Goal: Complete application form: Complete application form

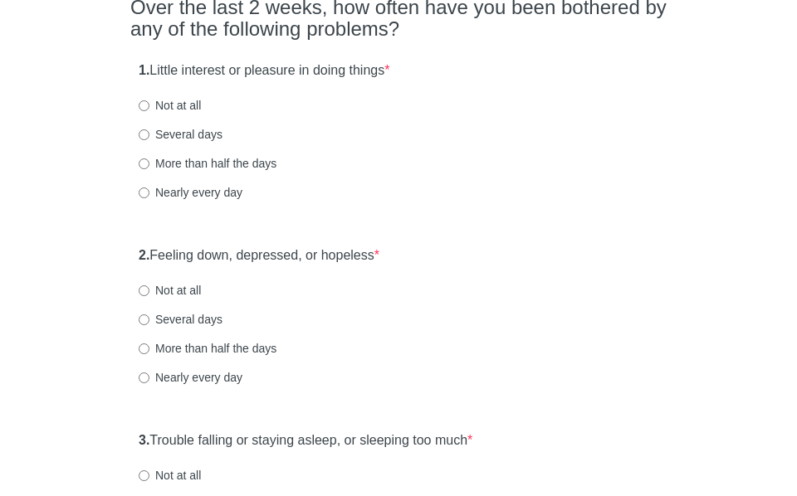
scroll to position [249, 0]
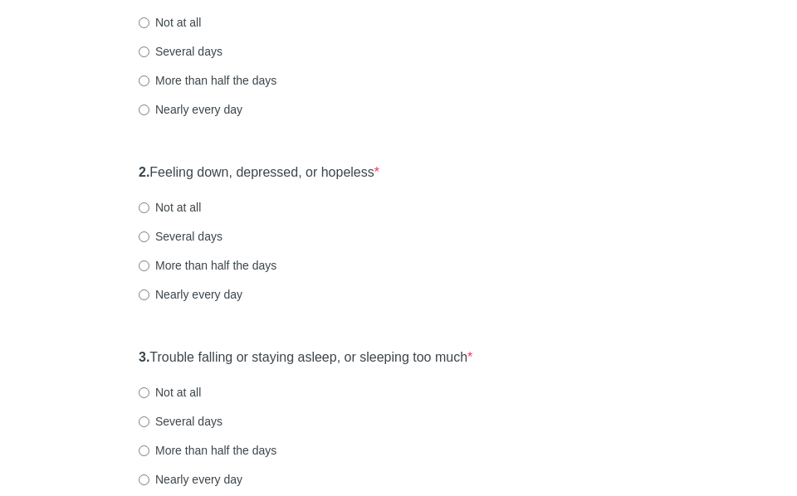
click at [198, 235] on label "Several days" at bounding box center [181, 236] width 84 height 17
click at [149, 235] on input "Several days" at bounding box center [144, 237] width 11 height 11
radio input "true"
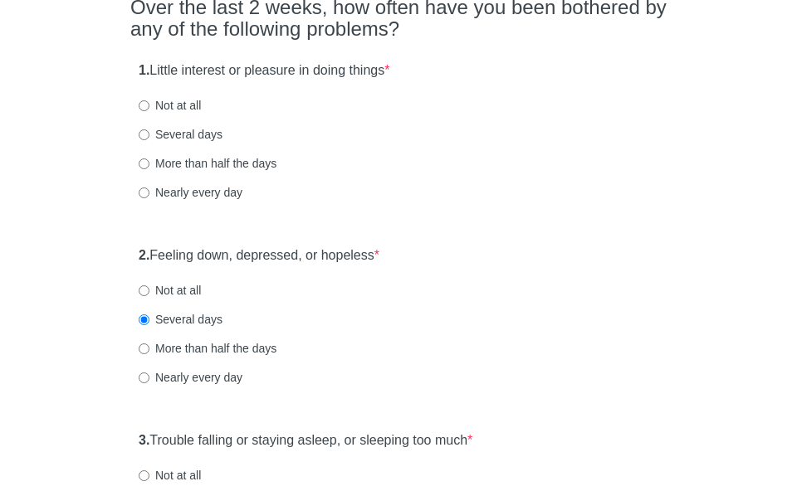
click at [184, 108] on label "Not at all" at bounding box center [170, 105] width 62 height 17
click at [149, 108] on input "Not at all" at bounding box center [144, 105] width 11 height 11
radio input "true"
click at [178, 133] on label "Several days" at bounding box center [181, 134] width 84 height 17
click at [149, 133] on input "Several days" at bounding box center [144, 134] width 11 height 11
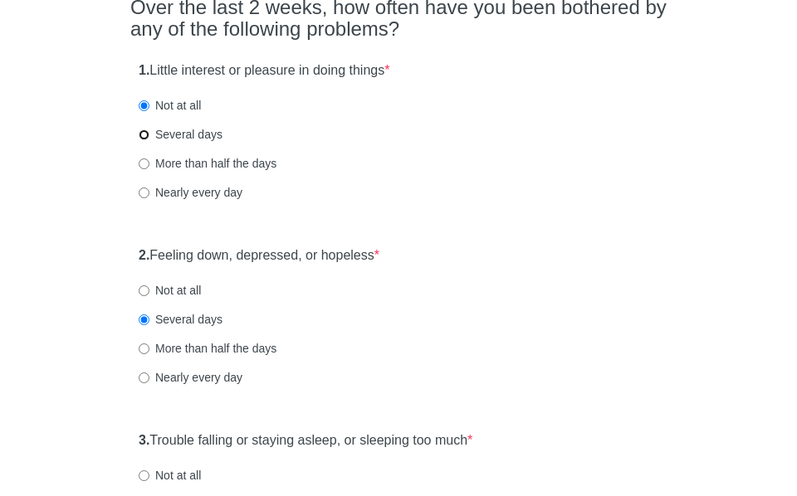
radio input "true"
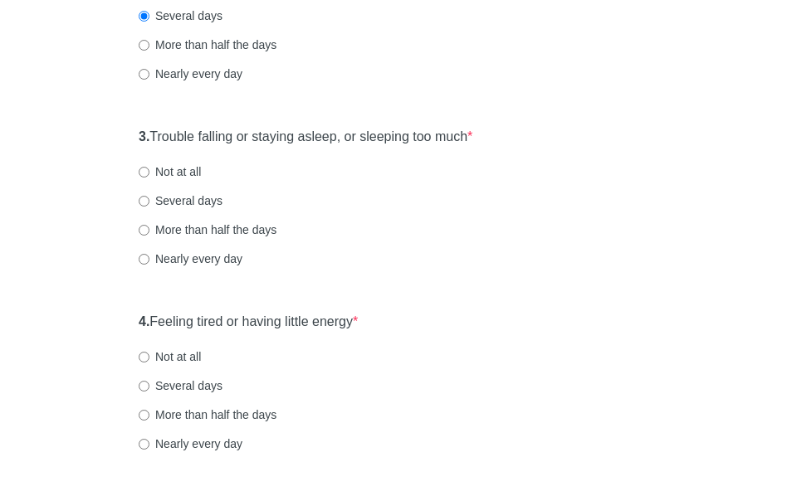
scroll to position [498, 0]
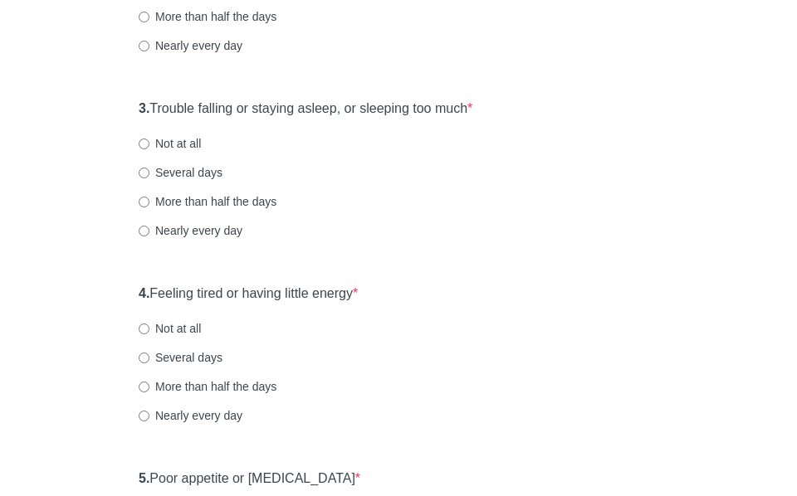
click at [186, 234] on label "Nearly every day" at bounding box center [191, 230] width 104 height 17
click at [149, 234] on input "Nearly every day" at bounding box center [144, 231] width 11 height 11
radio input "true"
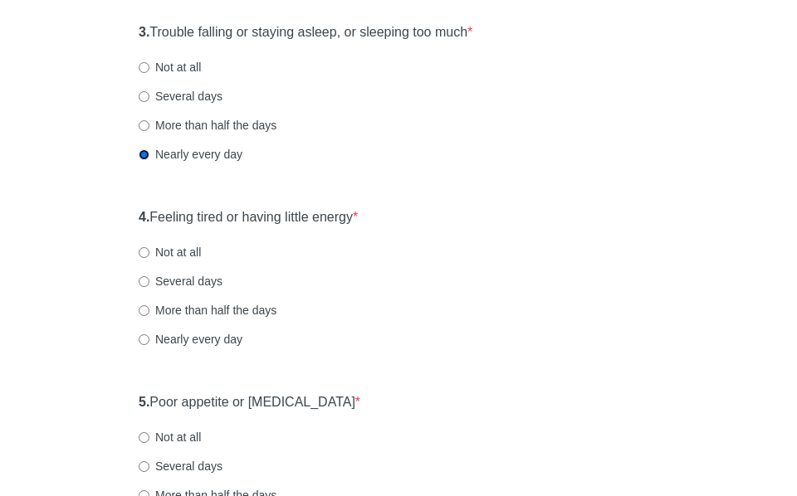
scroll to position [664, 0]
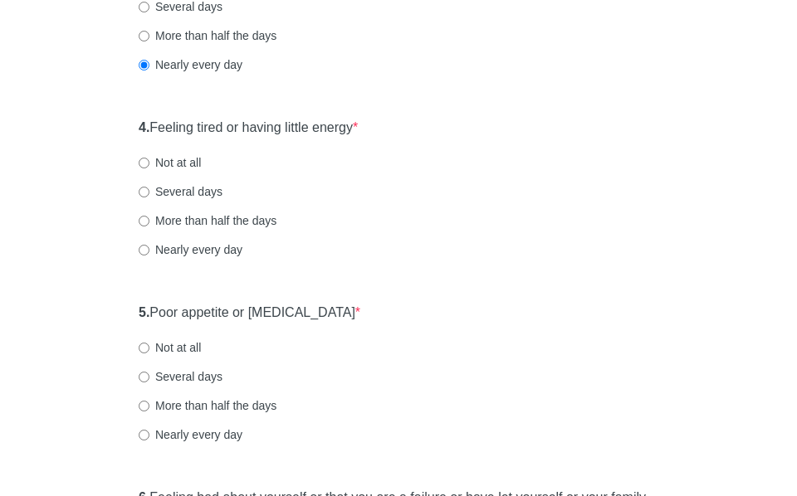
click at [182, 218] on label "More than half the days" at bounding box center [208, 221] width 138 height 17
click at [149, 218] on input "More than half the days" at bounding box center [144, 221] width 11 height 11
radio input "true"
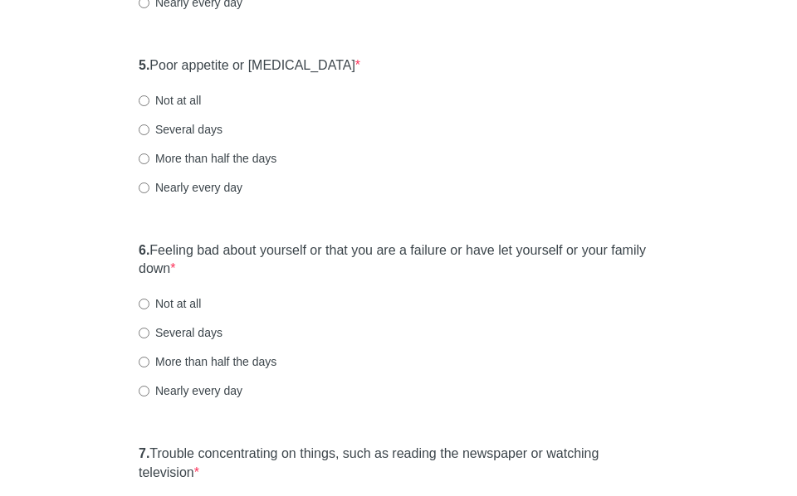
scroll to position [913, 0]
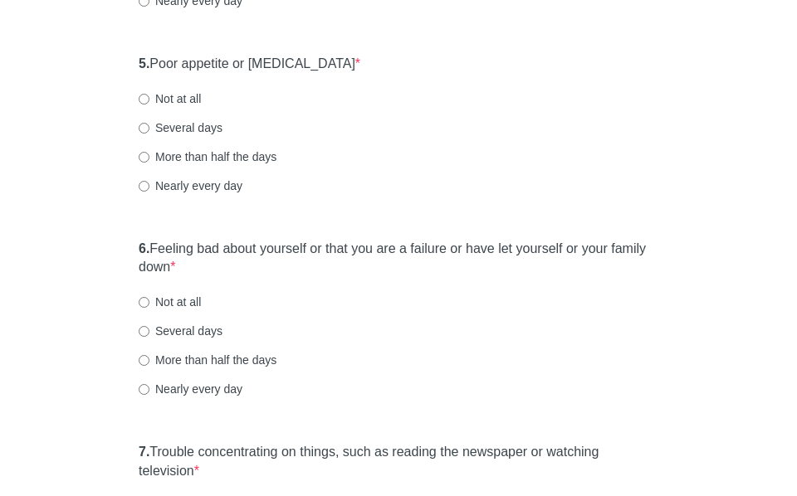
click at [204, 154] on label "More than half the days" at bounding box center [208, 157] width 138 height 17
click at [149, 154] on input "More than half the days" at bounding box center [144, 157] width 11 height 11
radio input "true"
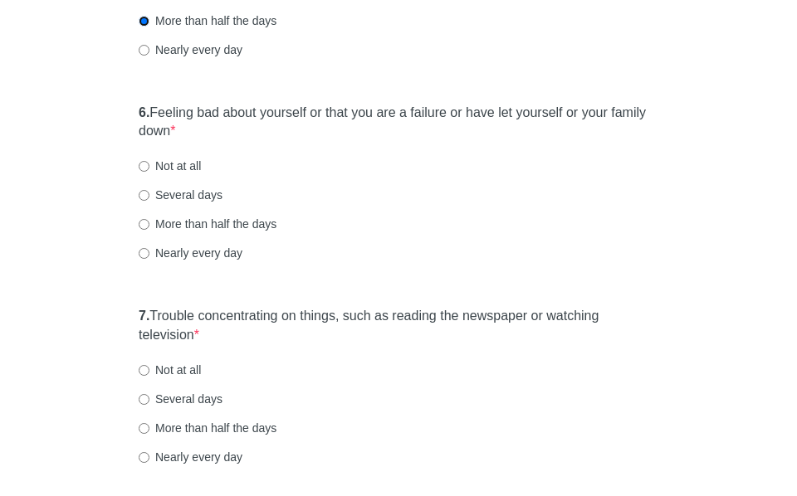
scroll to position [1079, 0]
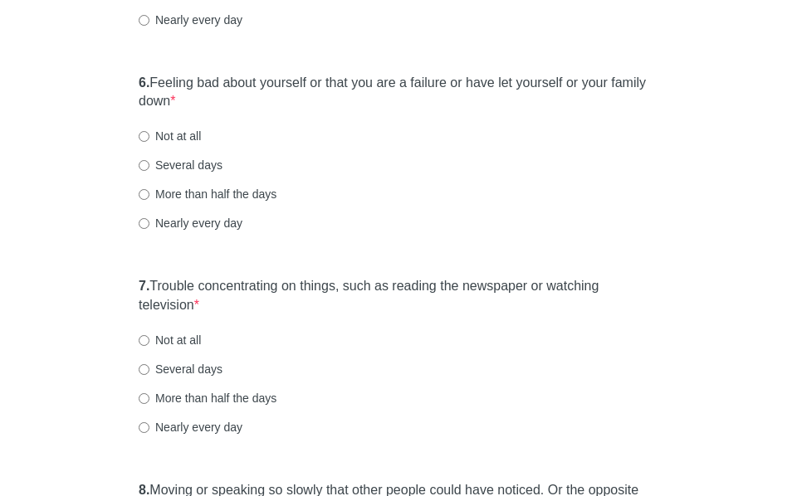
click at [181, 162] on label "Several days" at bounding box center [181, 165] width 84 height 17
click at [149, 162] on input "Several days" at bounding box center [144, 165] width 11 height 11
radio input "true"
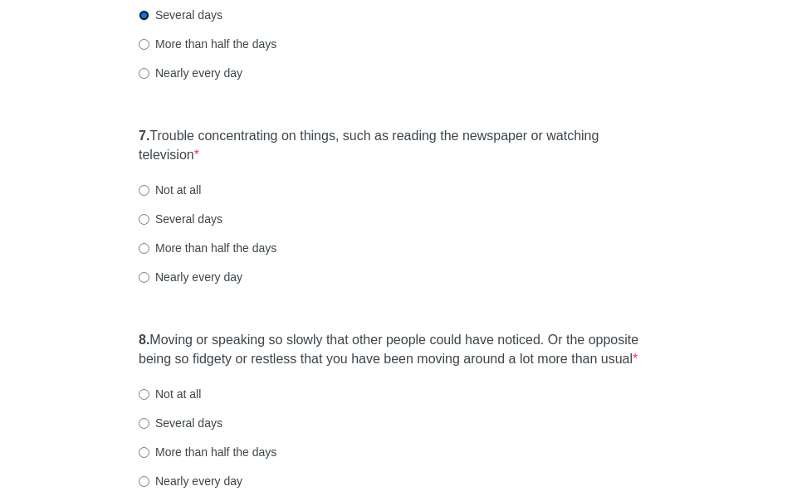
scroll to position [1245, 0]
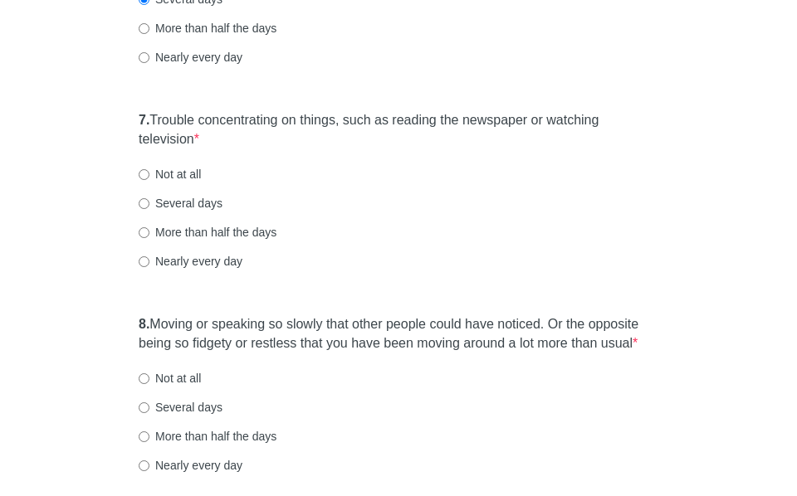
click at [187, 203] on label "Several days" at bounding box center [181, 203] width 84 height 17
click at [149, 203] on input "Several days" at bounding box center [144, 203] width 11 height 11
radio input "true"
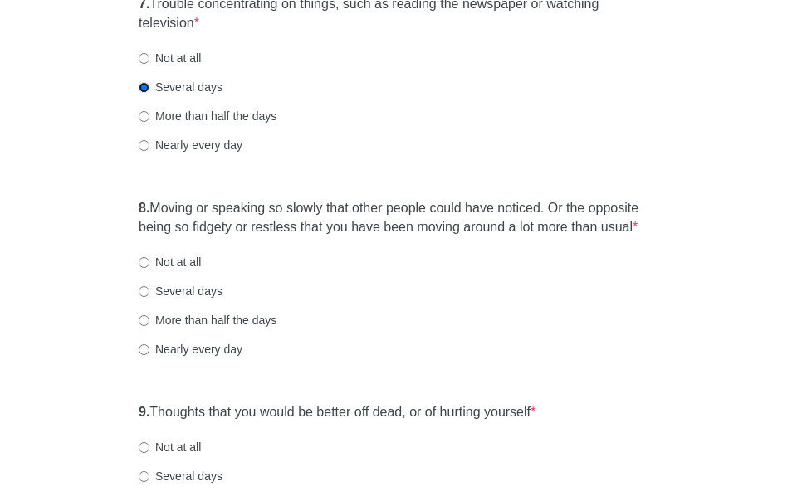
scroll to position [1411, 0]
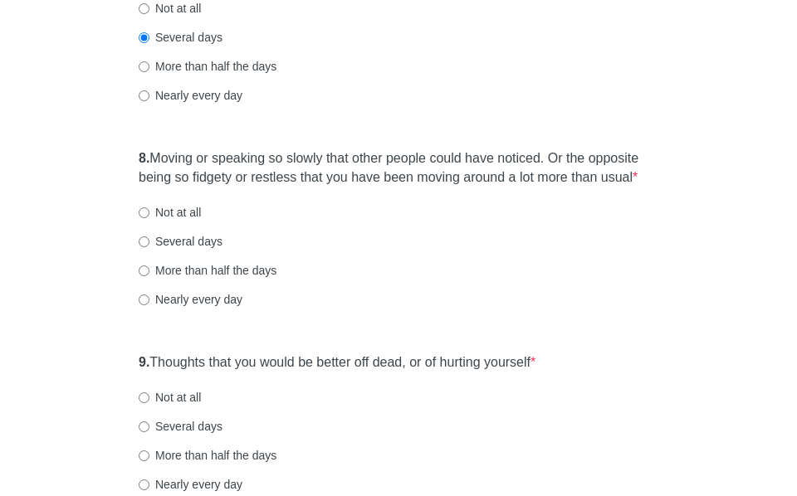
click at [178, 213] on label "Not at all" at bounding box center [170, 212] width 62 height 17
click at [149, 213] on input "Not at all" at bounding box center [144, 213] width 11 height 11
radio input "true"
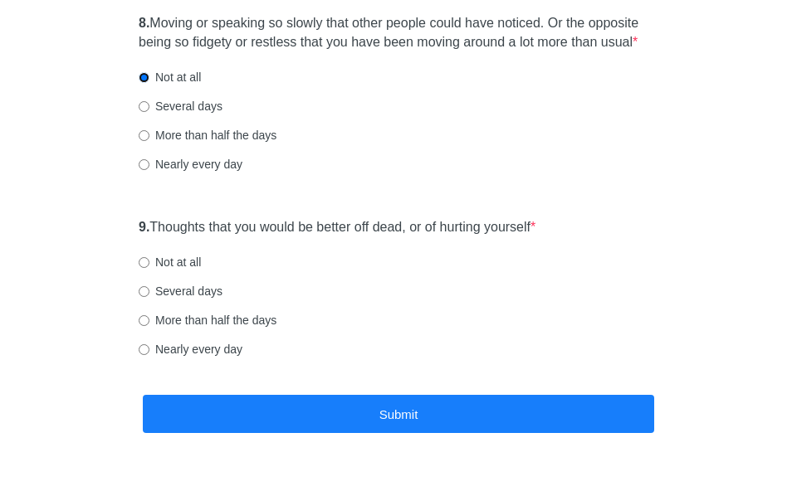
scroll to position [1577, 0]
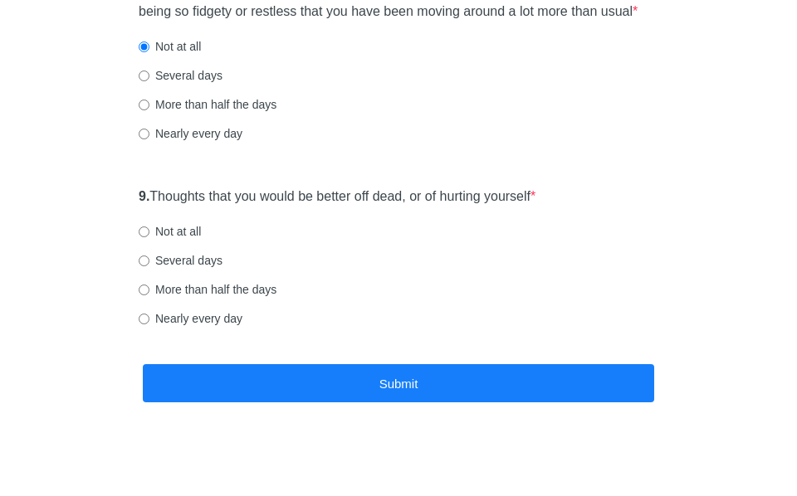
click at [173, 236] on label "Not at all" at bounding box center [170, 231] width 62 height 17
click at [149, 236] on input "Not at all" at bounding box center [144, 232] width 11 height 11
radio input "true"
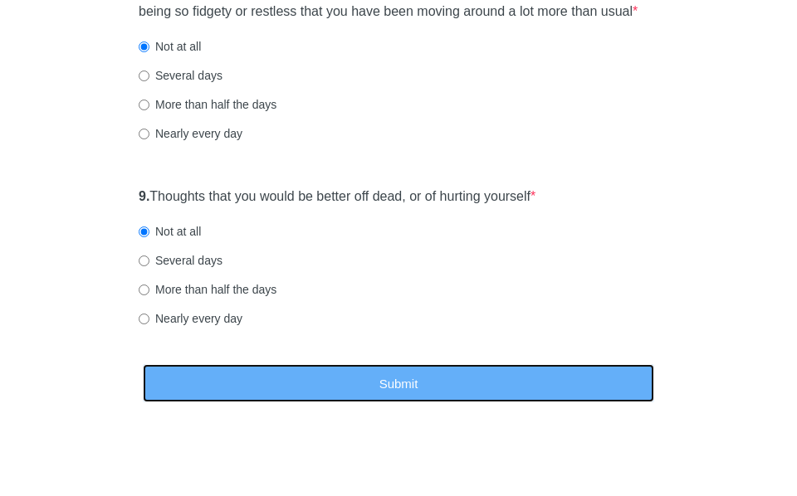
click at [351, 387] on button "Submit" at bounding box center [398, 383] width 511 height 39
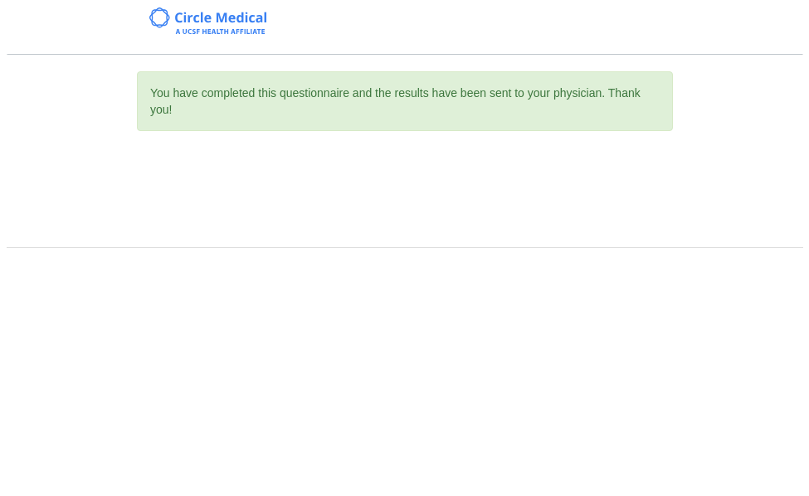
scroll to position [0, 0]
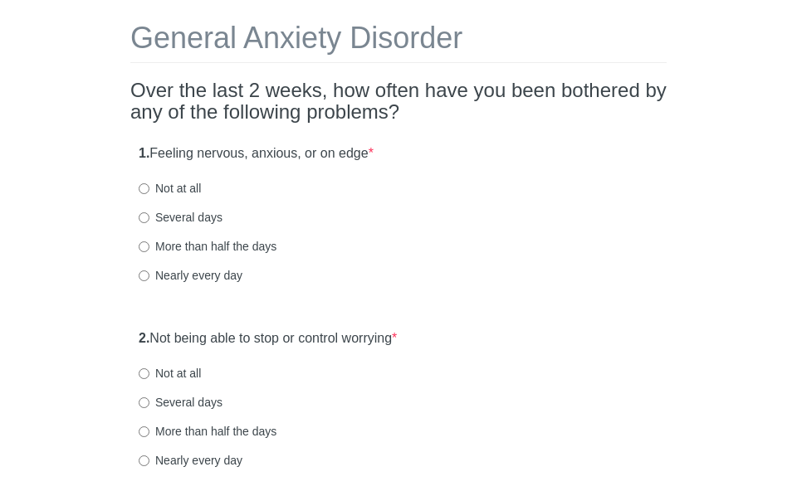
scroll to position [83, 0]
click at [198, 221] on label "Several days" at bounding box center [181, 217] width 84 height 17
click at [149, 221] on input "Several days" at bounding box center [144, 218] width 11 height 11
radio input "true"
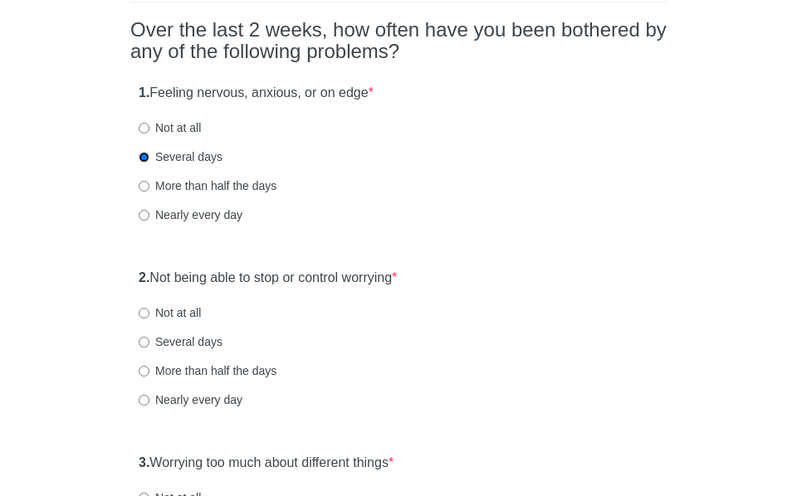
scroll to position [249, 0]
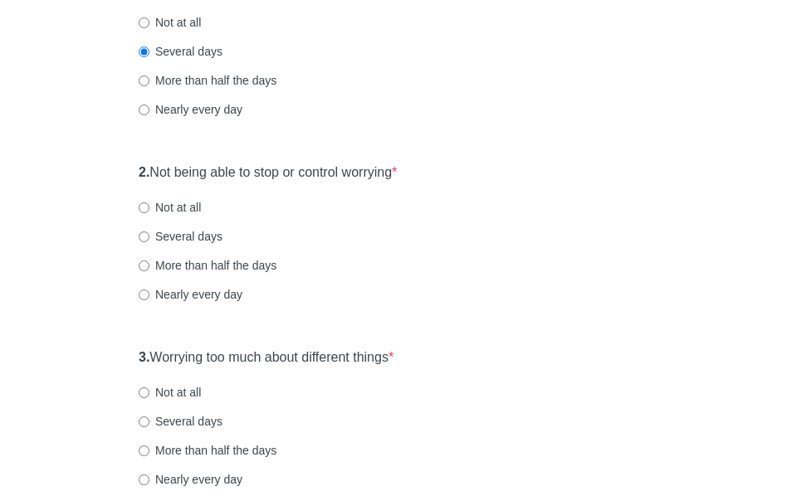
click at [173, 237] on label "Several days" at bounding box center [181, 236] width 84 height 17
click at [149, 237] on input "Several days" at bounding box center [144, 237] width 11 height 11
radio input "true"
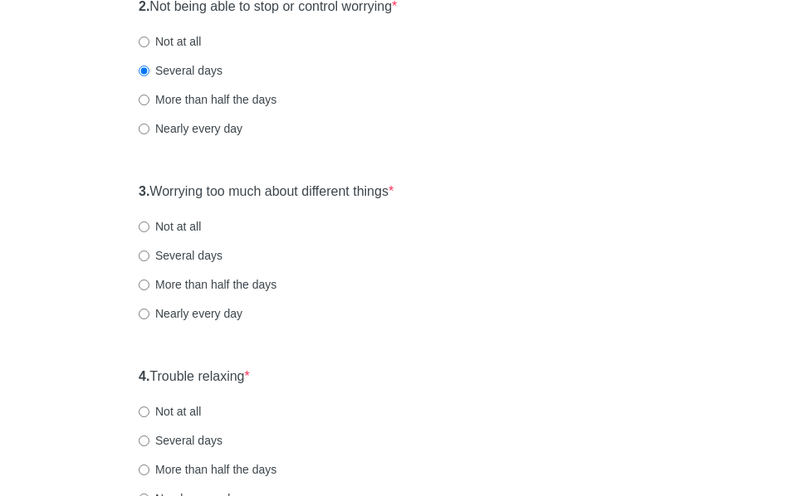
click at [194, 254] on label "Several days" at bounding box center [181, 255] width 84 height 17
click at [149, 254] on input "Several days" at bounding box center [144, 256] width 11 height 11
radio input "true"
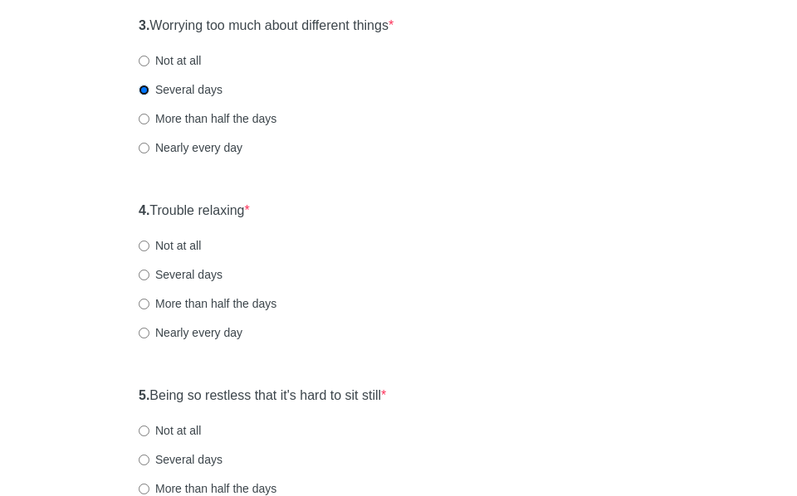
scroll to position [664, 0]
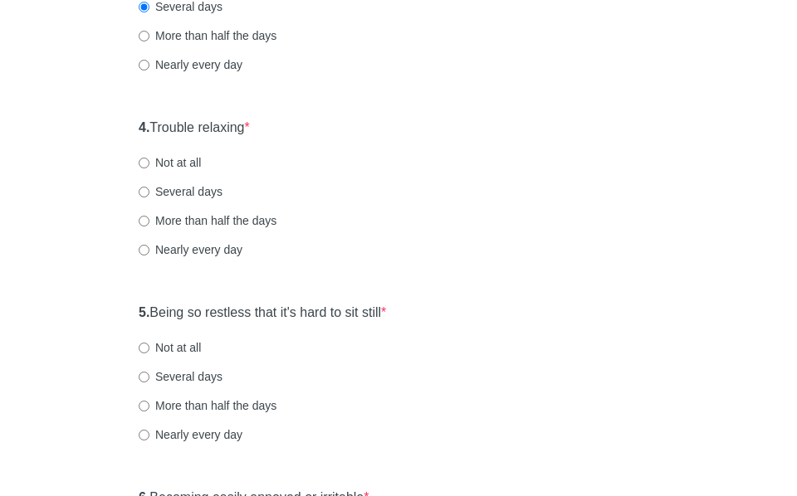
click at [207, 189] on label "Several days" at bounding box center [181, 191] width 84 height 17
click at [149, 189] on input "Several days" at bounding box center [144, 192] width 11 height 11
radio input "true"
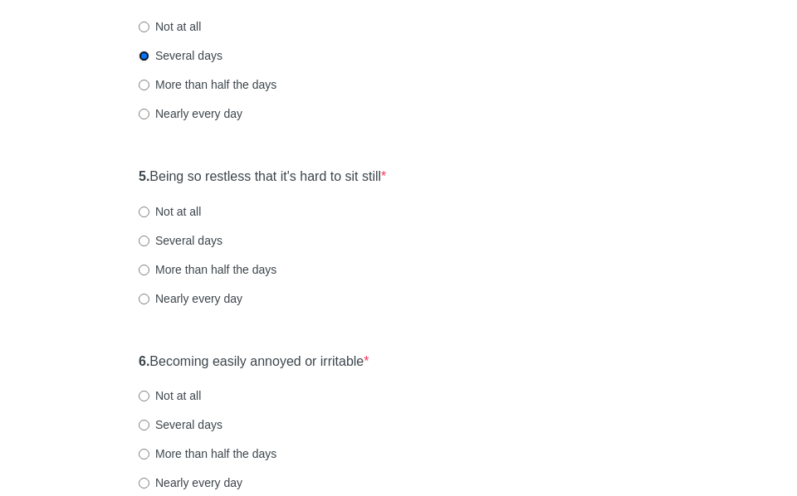
scroll to position [830, 0]
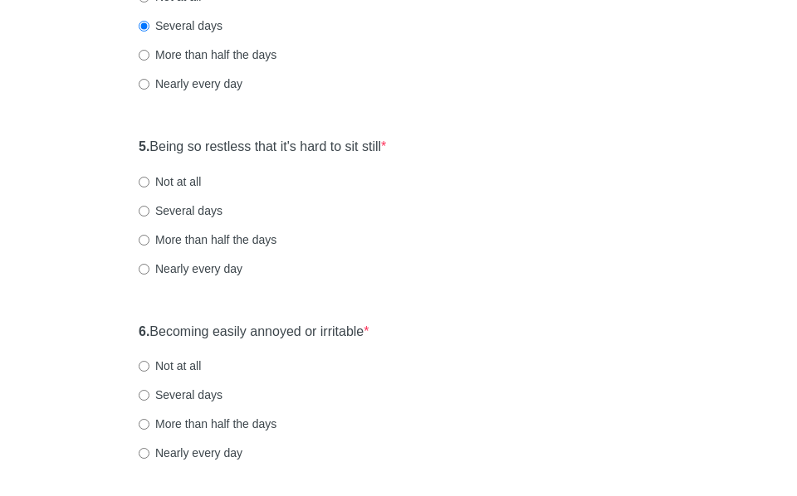
click at [197, 242] on label "More than half the days" at bounding box center [208, 240] width 138 height 17
click at [149, 242] on input "More than half the days" at bounding box center [144, 240] width 11 height 11
radio input "true"
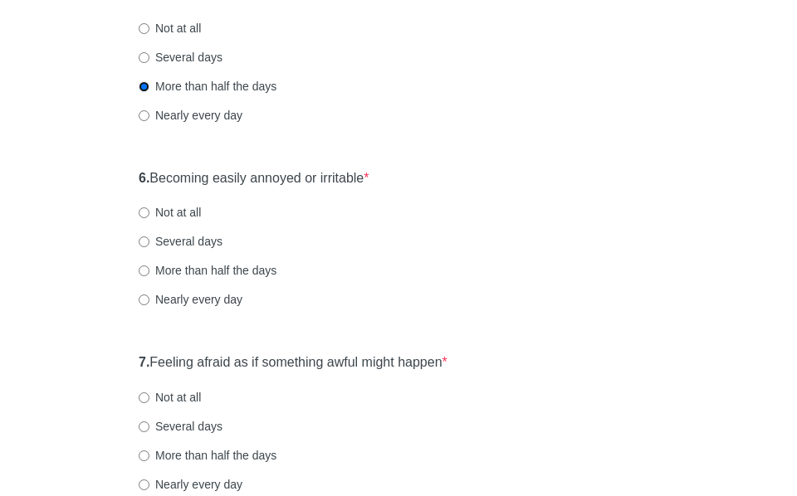
scroll to position [996, 0]
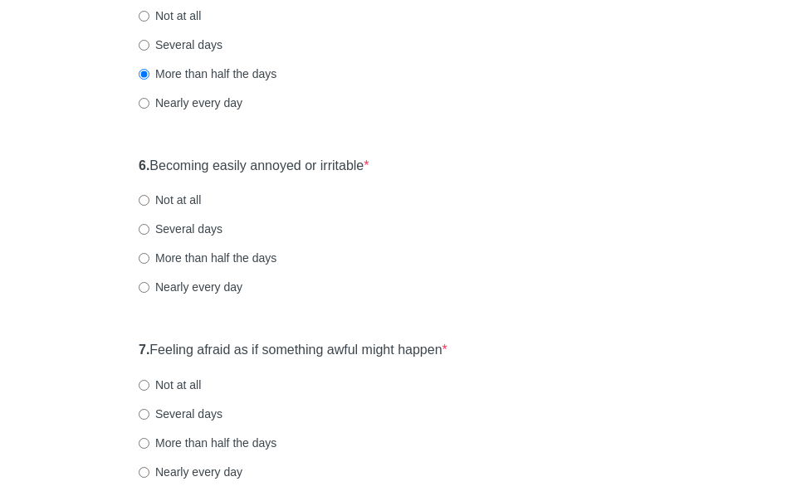
click at [182, 252] on label "More than half the days" at bounding box center [208, 258] width 138 height 17
click at [149, 253] on input "More than half the days" at bounding box center [144, 258] width 11 height 11
radio input "true"
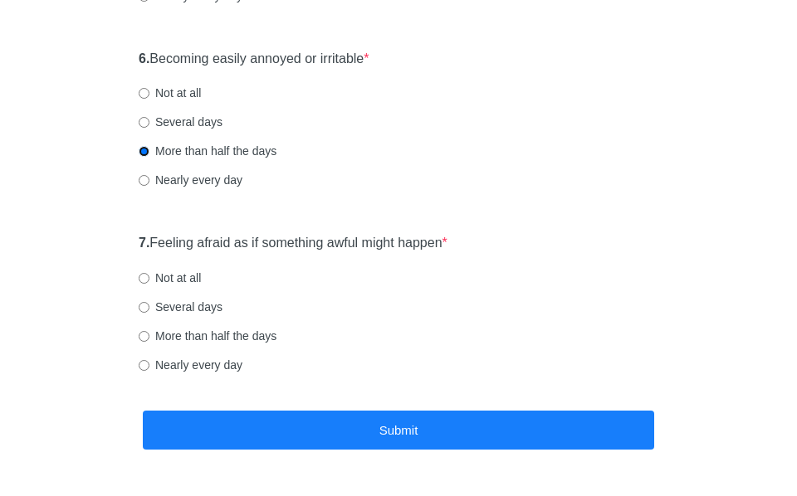
scroll to position [1157, 0]
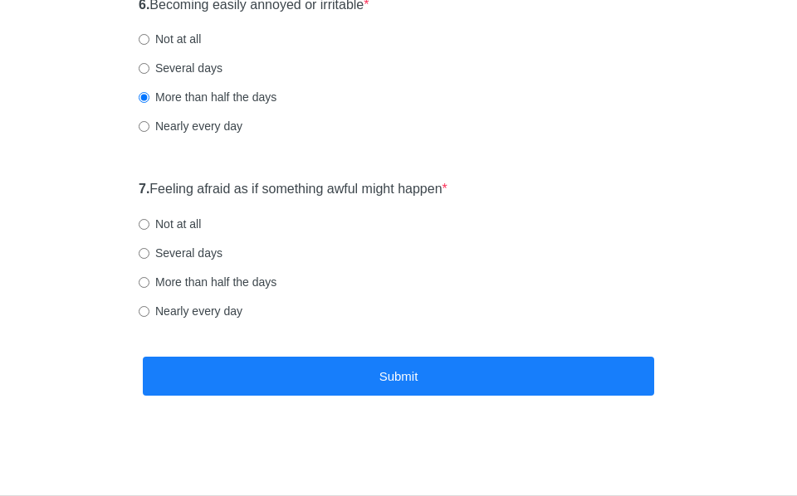
click at [160, 227] on label "Not at all" at bounding box center [170, 224] width 62 height 17
click at [149, 227] on input "Not at all" at bounding box center [144, 224] width 11 height 11
radio input "true"
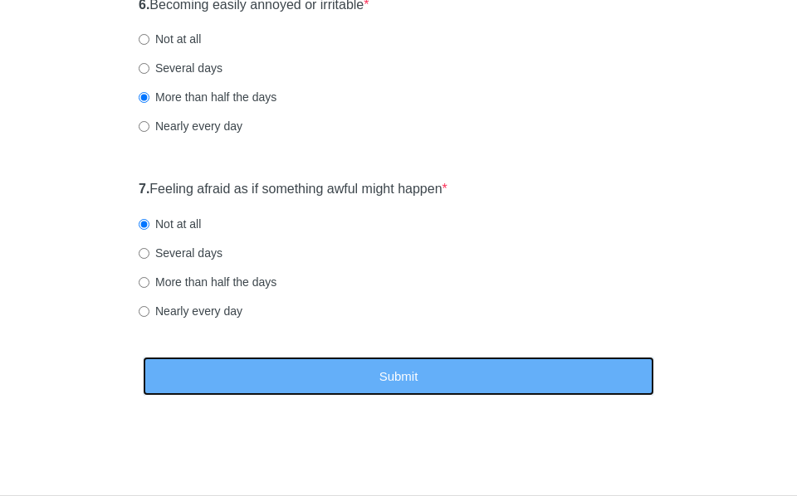
click at [347, 375] on button "Submit" at bounding box center [398, 376] width 511 height 39
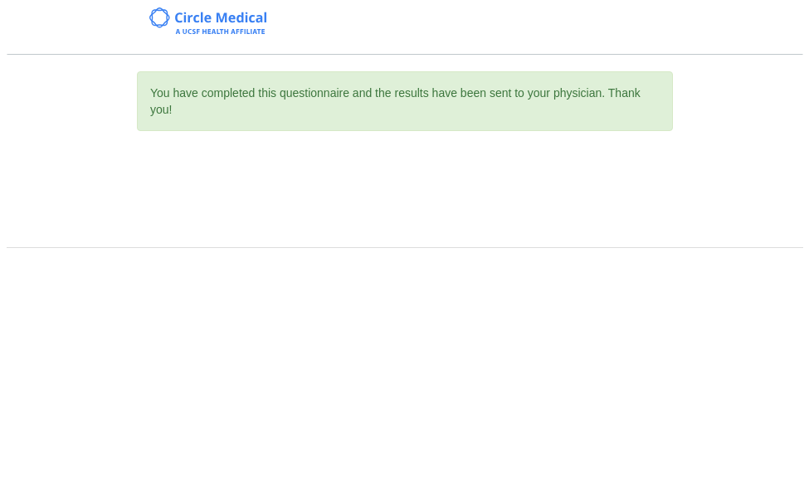
scroll to position [0, 0]
